Goal: Task Accomplishment & Management: Complete application form

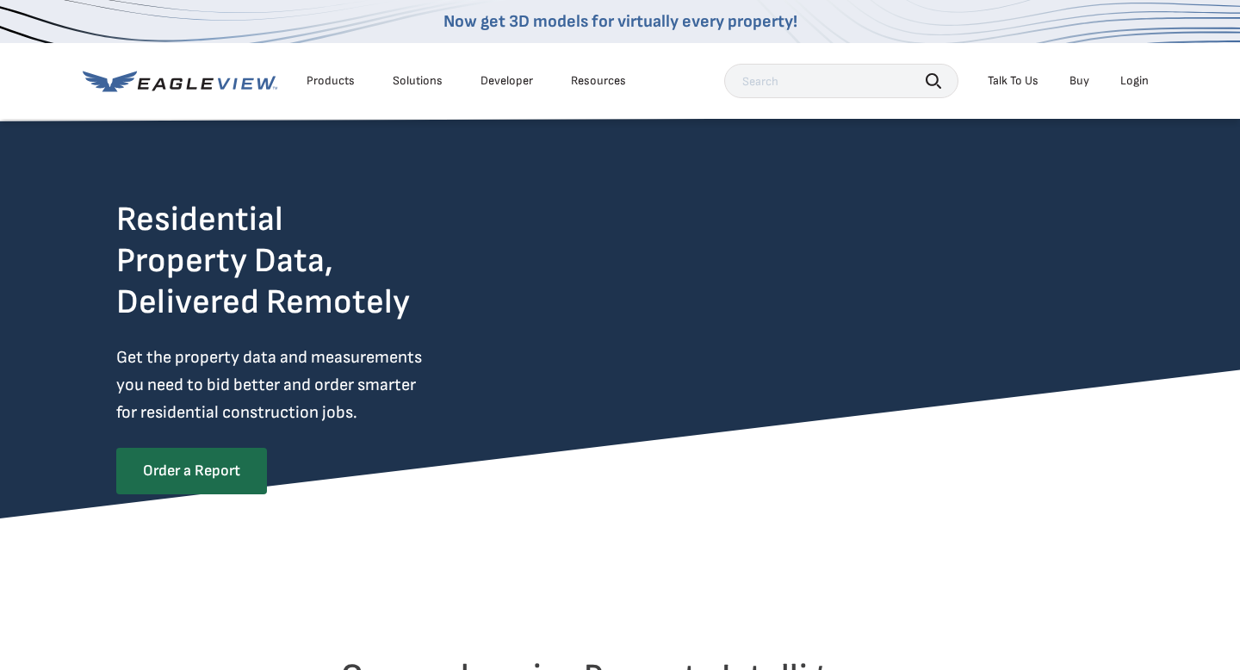
click at [1134, 89] on li "Login" at bounding box center [1134, 81] width 46 height 26
click at [1135, 76] on div "Login" at bounding box center [1134, 80] width 28 height 15
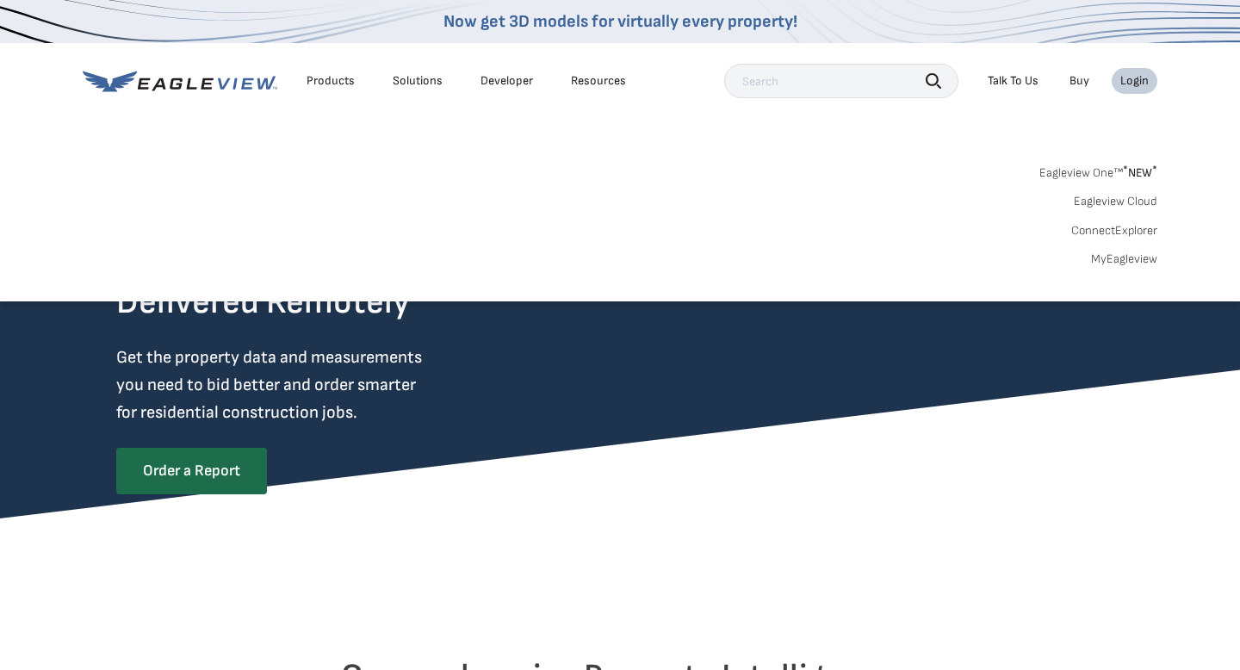
click at [1135, 77] on div "Login" at bounding box center [1134, 80] width 28 height 15
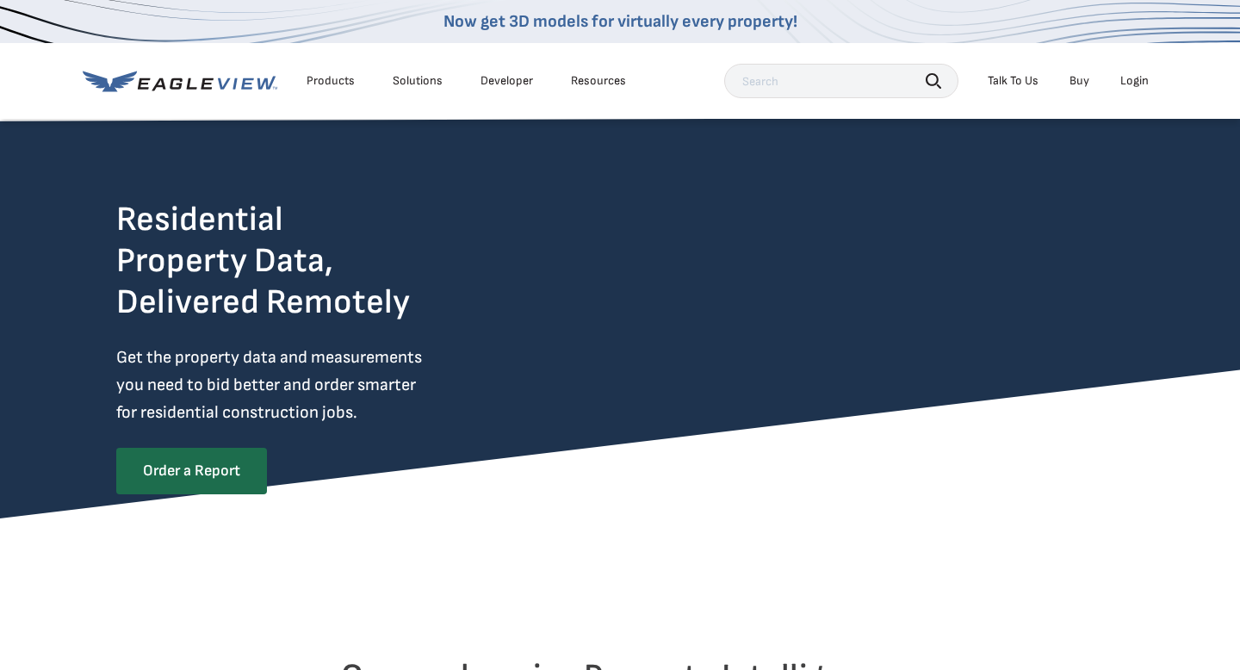
click at [1135, 77] on div "Login" at bounding box center [1134, 80] width 28 height 15
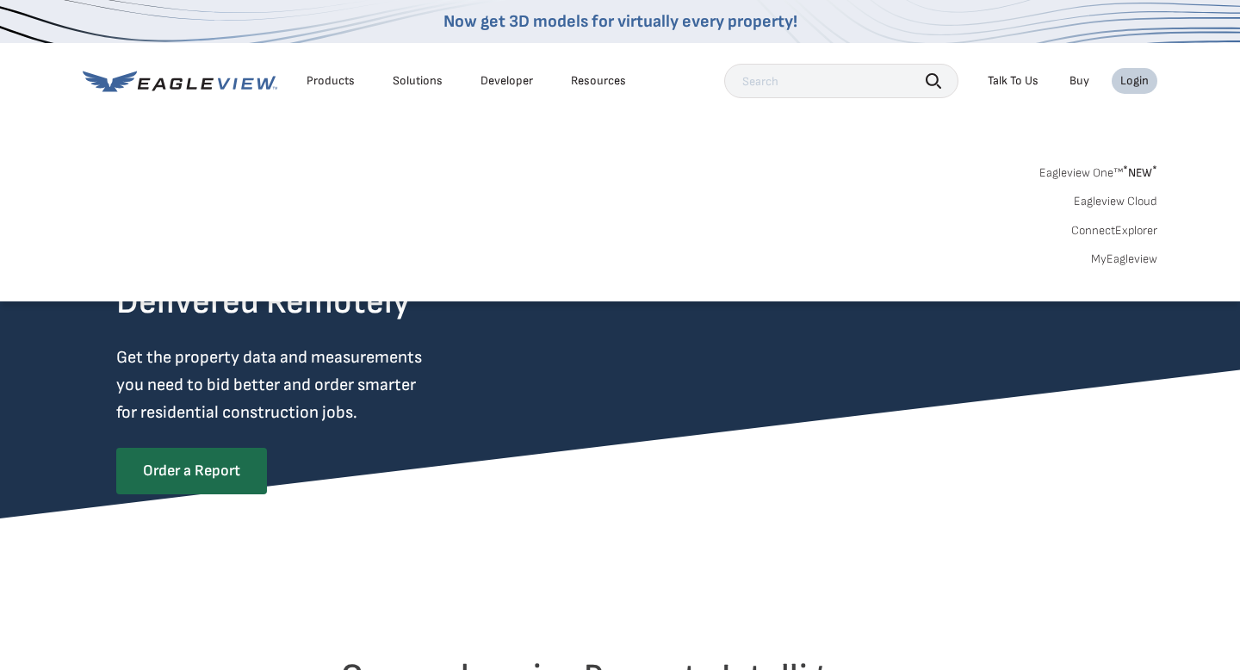
click at [1112, 261] on link "MyEagleview" at bounding box center [1124, 258] width 66 height 15
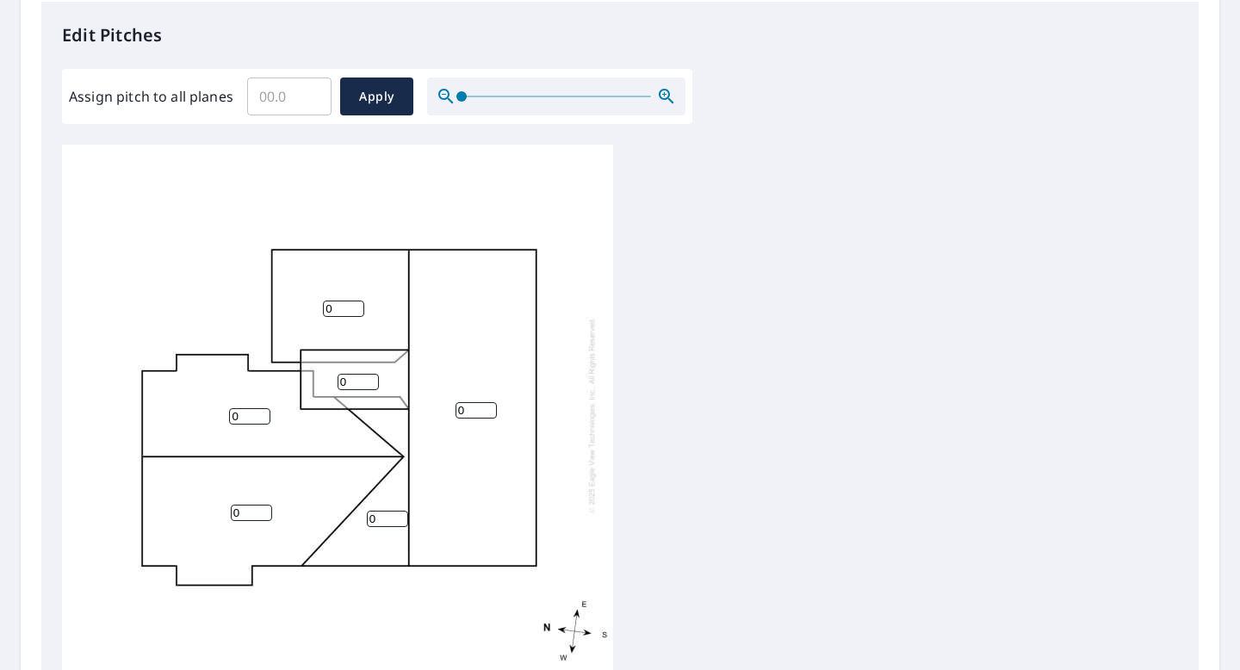
scroll to position [3, 0]
click at [355, 380] on input "0" at bounding box center [357, 378] width 41 height 16
type input "3"
click at [337, 306] on input "0" at bounding box center [343, 305] width 41 height 16
type input "8"
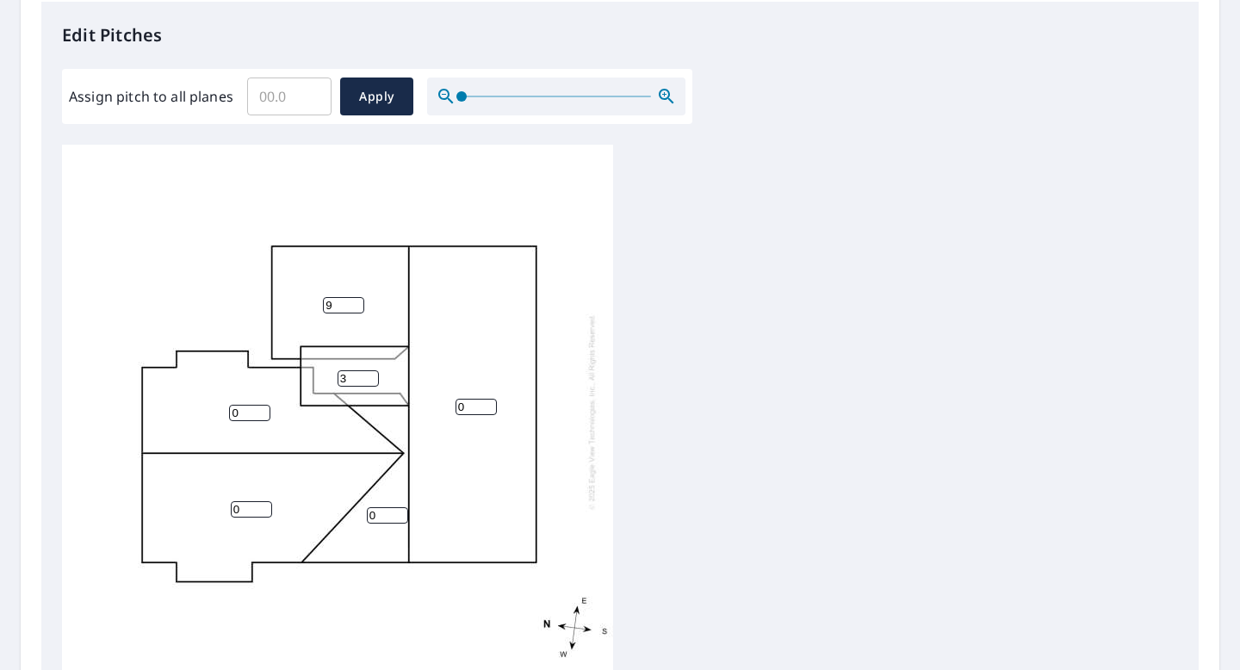
type input "9"
click at [467, 412] on input "0" at bounding box center [475, 407] width 41 height 16
type input "8"
click at [246, 411] on input "0" at bounding box center [249, 413] width 41 height 16
type input "9"
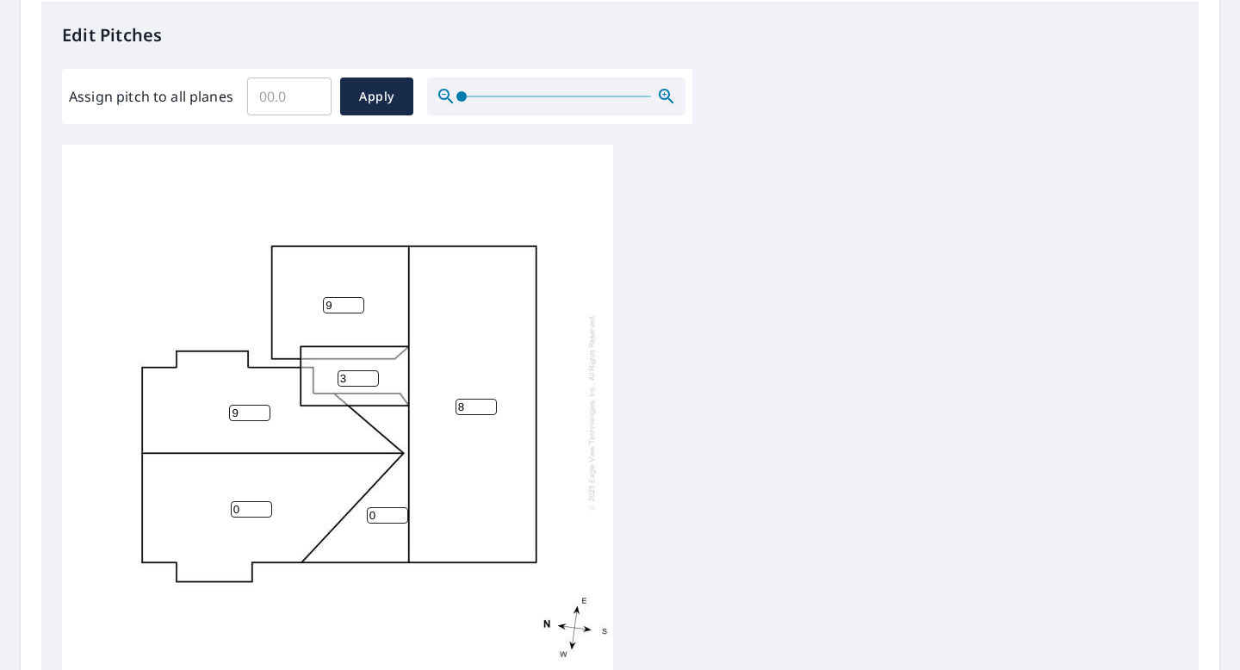
click at [239, 509] on input "0" at bounding box center [251, 509] width 41 height 16
type input "9"
click at [384, 511] on input "0" at bounding box center [387, 515] width 41 height 16
type input "9"
click at [364, 98] on span "Apply" at bounding box center [377, 97] width 46 height 22
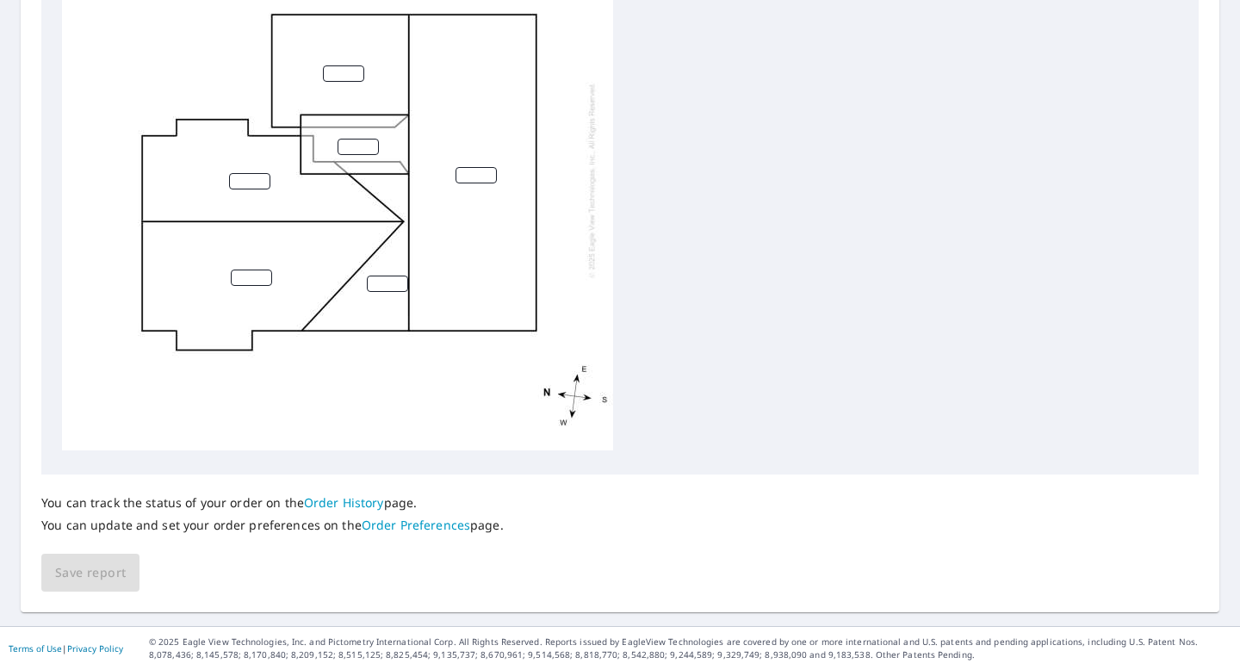
scroll to position [0, 0]
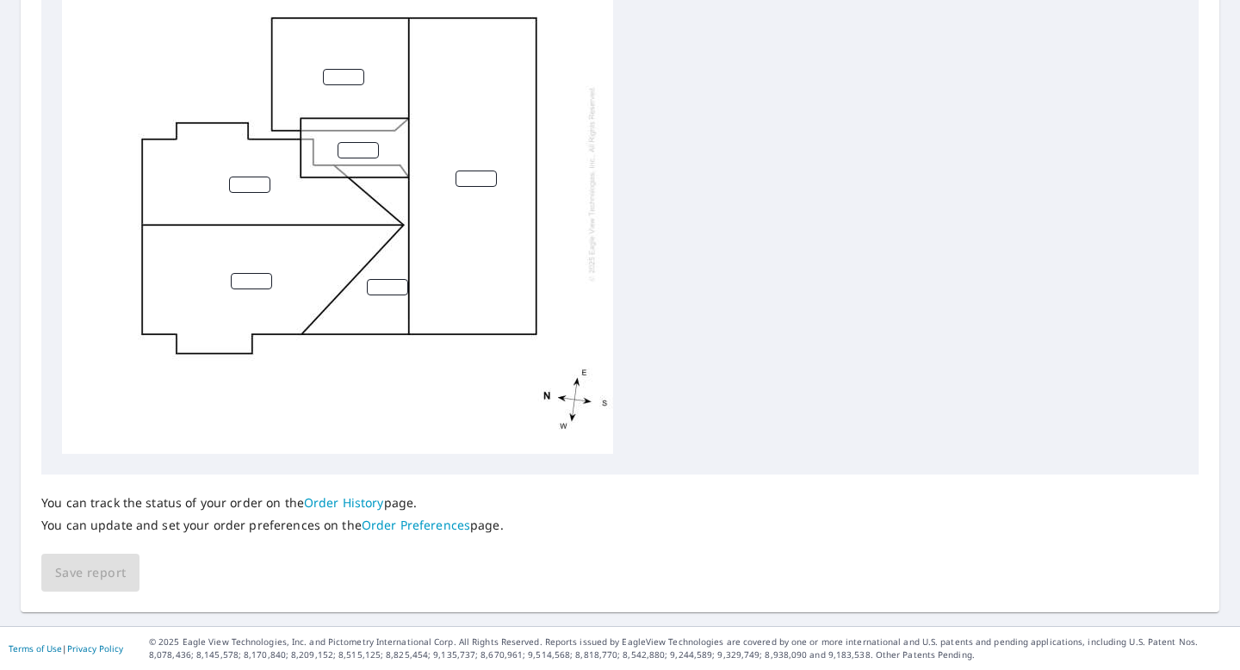
click at [345, 82] on input "number" at bounding box center [343, 77] width 41 height 16
type input "9"
click at [473, 182] on input "number" at bounding box center [475, 178] width 41 height 16
type input "9"
click at [361, 151] on input "number" at bounding box center [357, 150] width 41 height 16
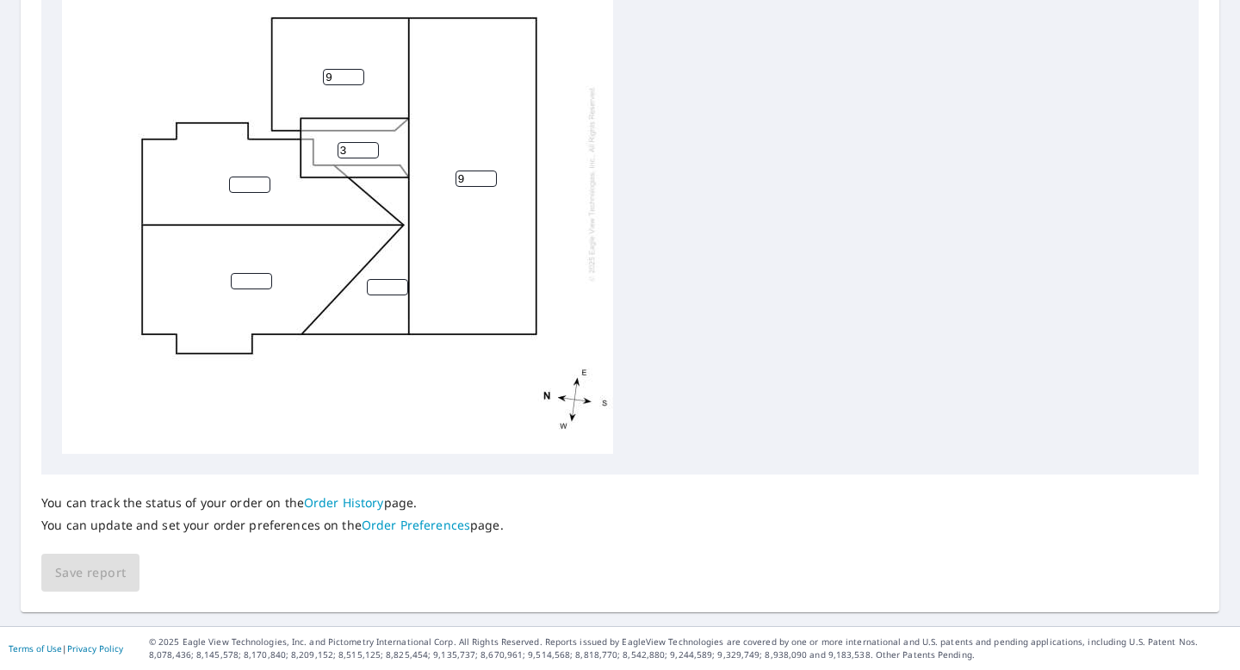
type input "3"
click at [264, 187] on input "0" at bounding box center [249, 184] width 41 height 16
type input "0"
type input "9"
click at [253, 282] on input "number" at bounding box center [251, 281] width 41 height 16
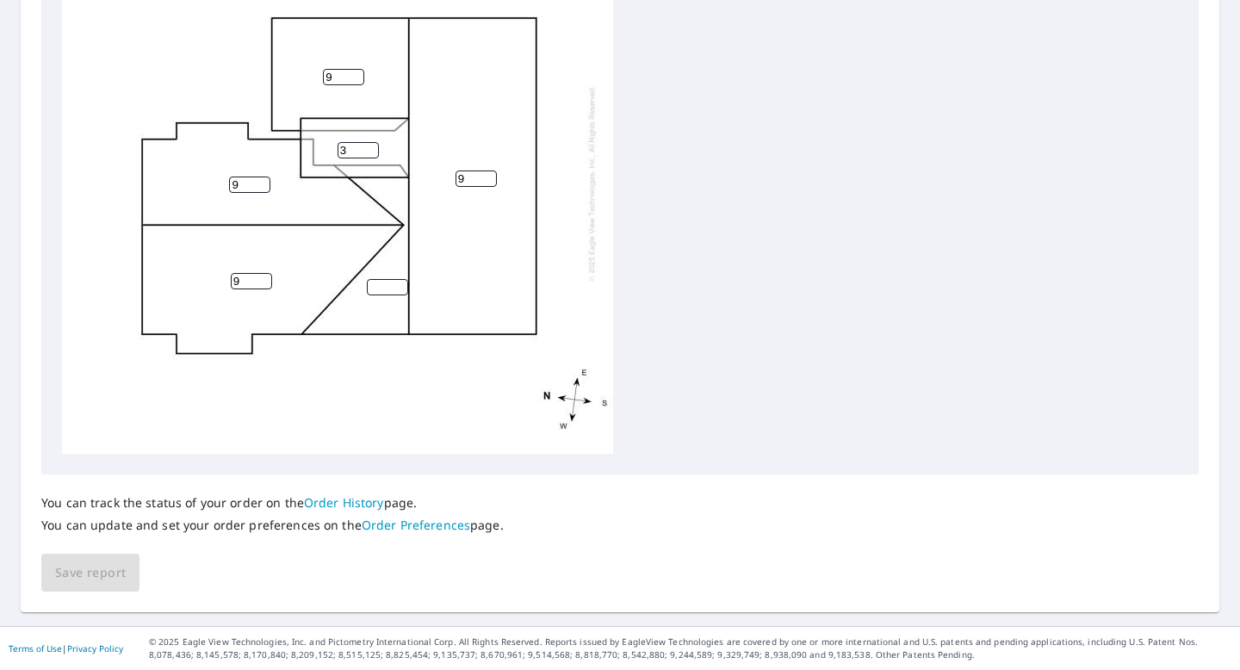
type input "9"
click at [376, 284] on input "number" at bounding box center [387, 287] width 41 height 16
type input "9"
click at [115, 569] on span "Save report" at bounding box center [90, 573] width 71 height 22
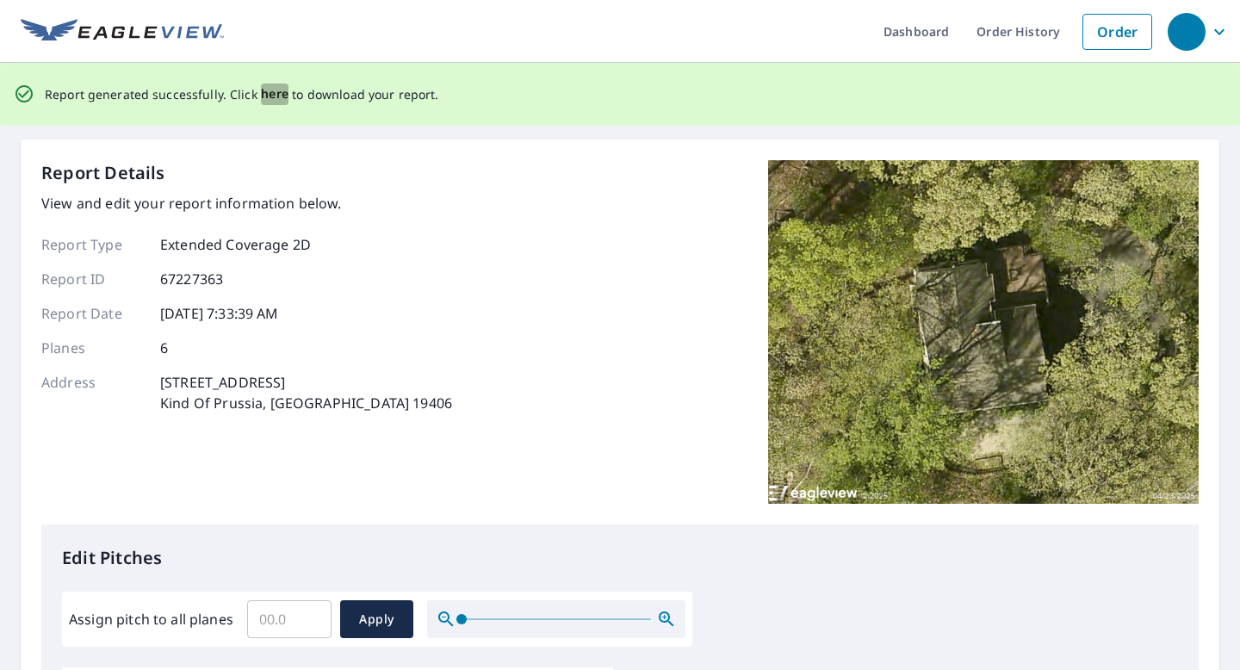
click at [263, 97] on span "here" at bounding box center [275, 95] width 28 height 22
